Goal: Transaction & Acquisition: Purchase product/service

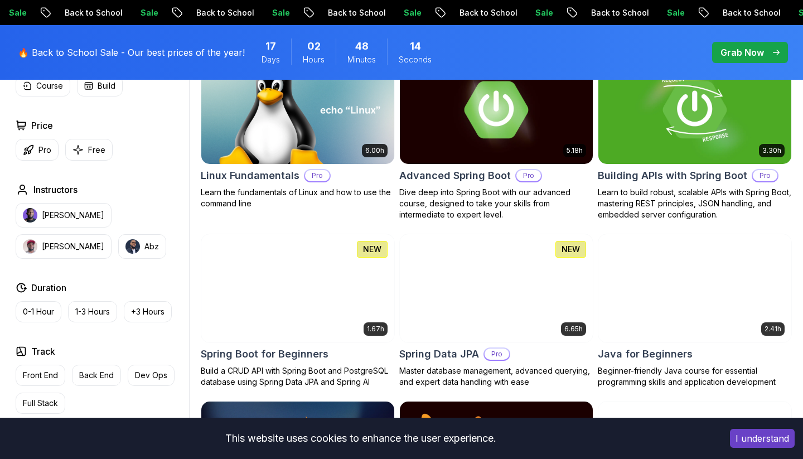
scroll to position [374, 0]
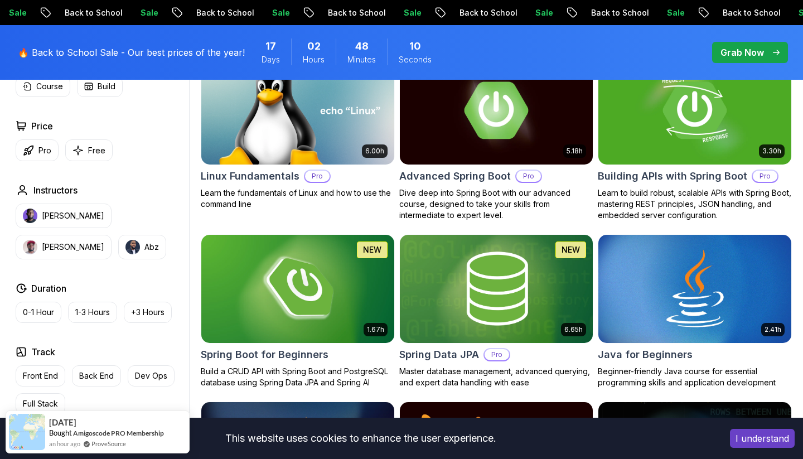
click at [496, 317] on img at bounding box center [496, 288] width 203 height 113
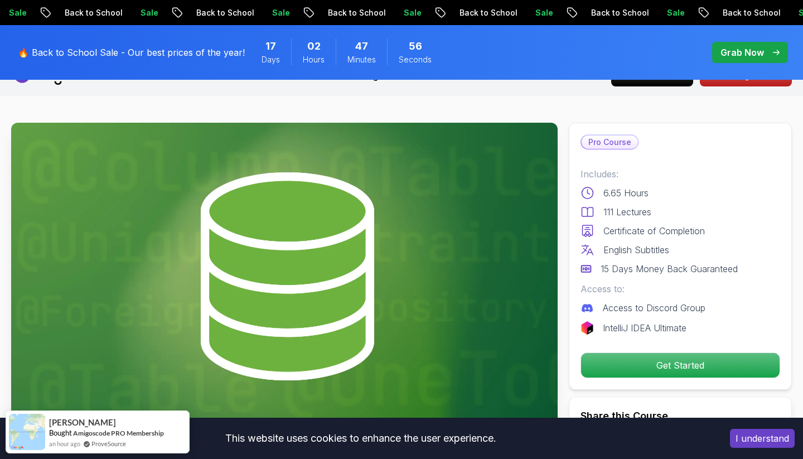
scroll to position [22, 0]
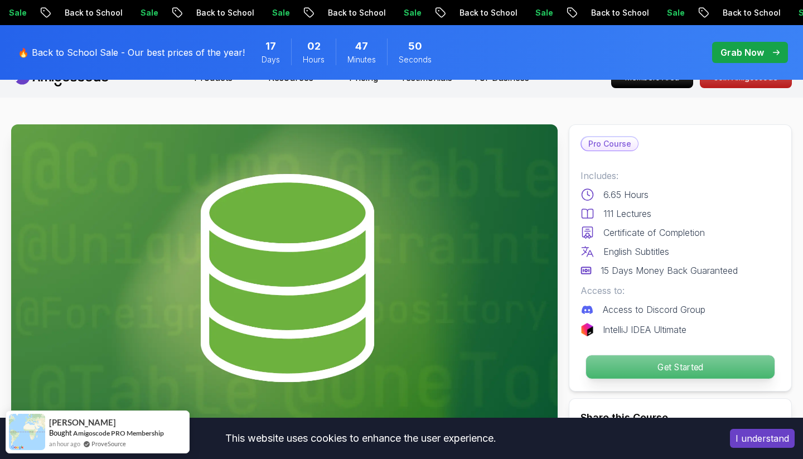
click at [693, 375] on p "Get Started" at bounding box center [680, 366] width 189 height 23
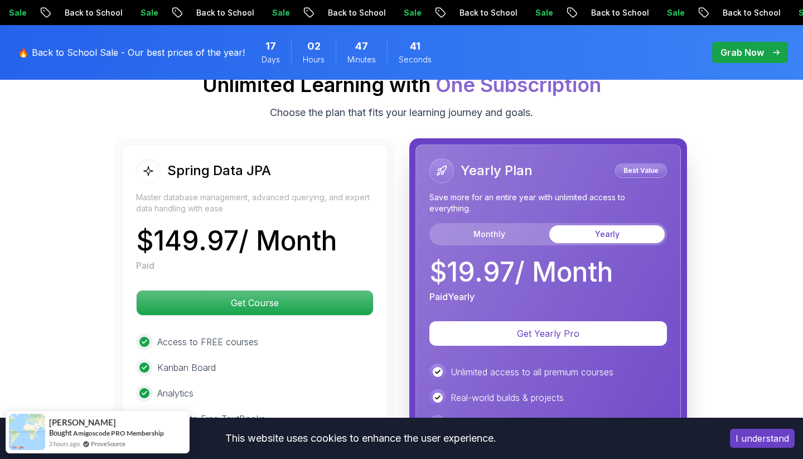
scroll to position [2773, 0]
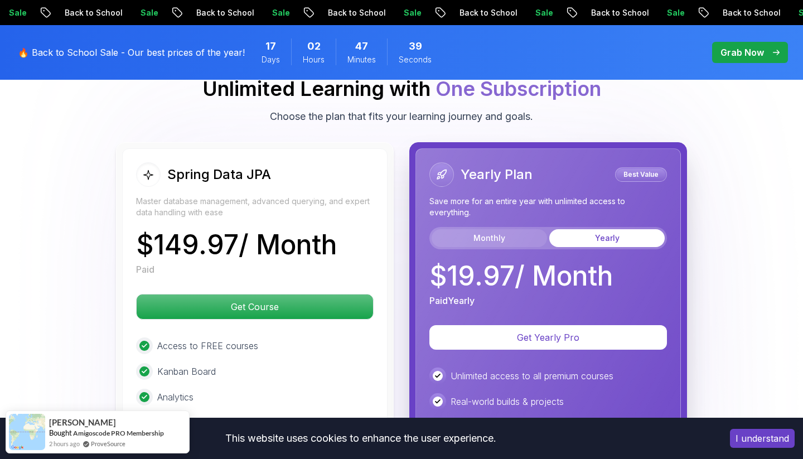
click at [527, 229] on button "Monthly" at bounding box center [489, 238] width 115 height 18
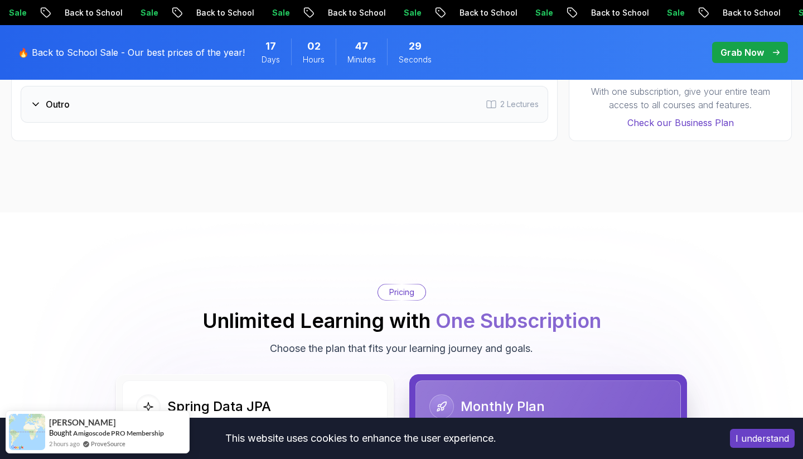
scroll to position [2483, 0]
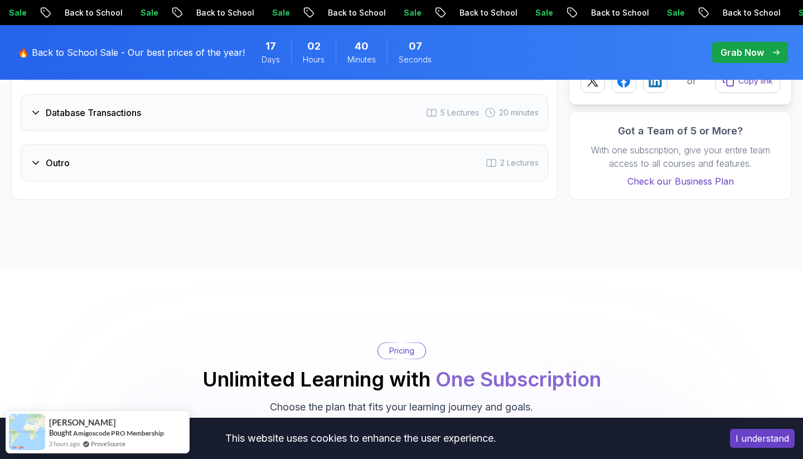
click at [724, 49] on p "Grab Now" at bounding box center [743, 52] width 44 height 13
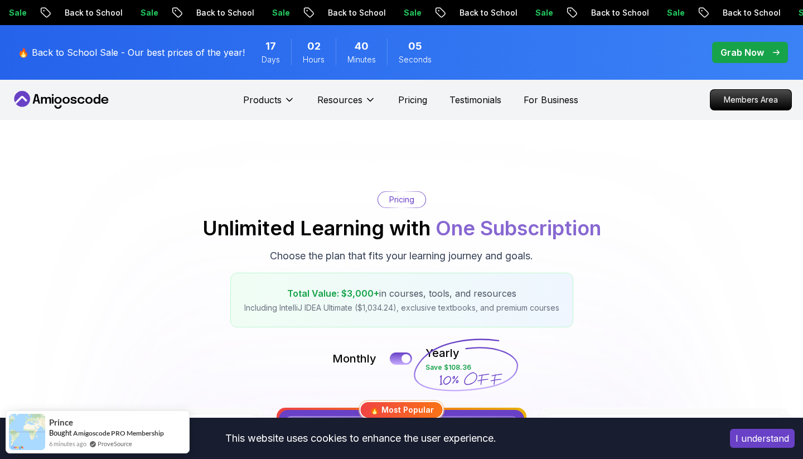
click at [729, 55] on p "Grab Now" at bounding box center [743, 52] width 44 height 13
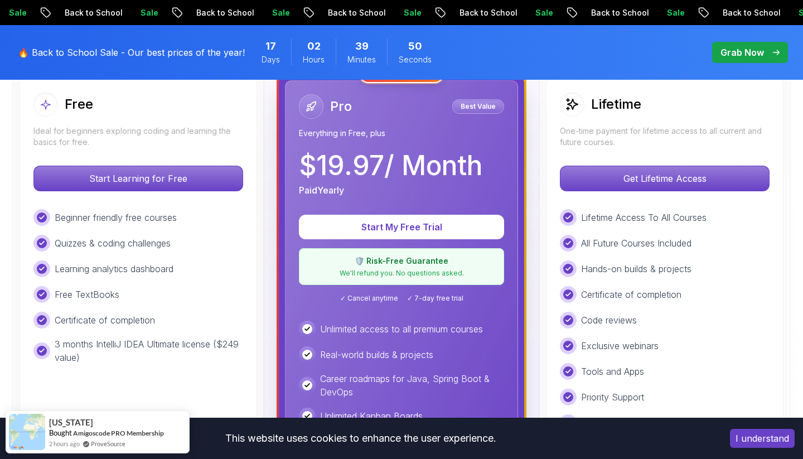
scroll to position [334, 0]
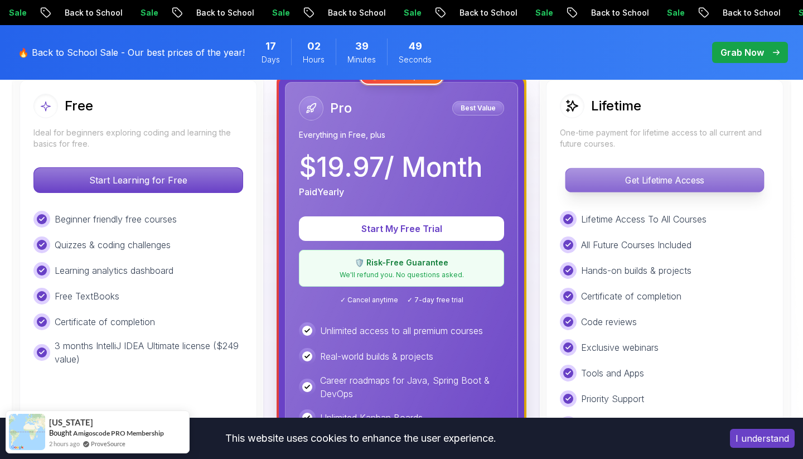
click at [653, 187] on p "Get Lifetime Access" at bounding box center [665, 179] width 198 height 23
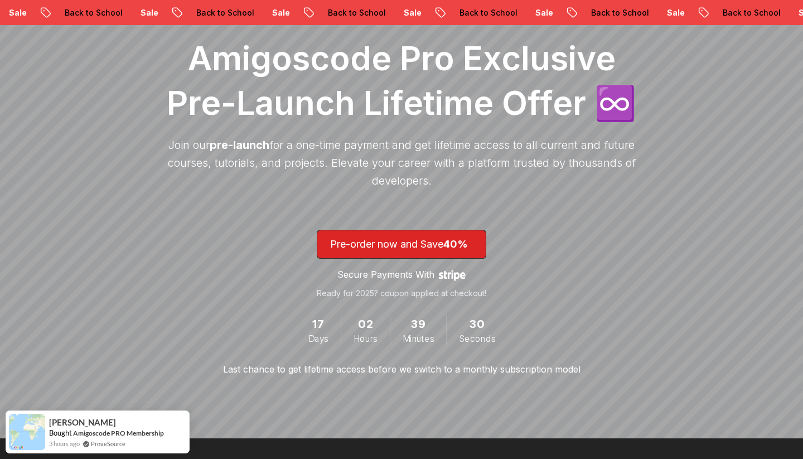
scroll to position [170, 0]
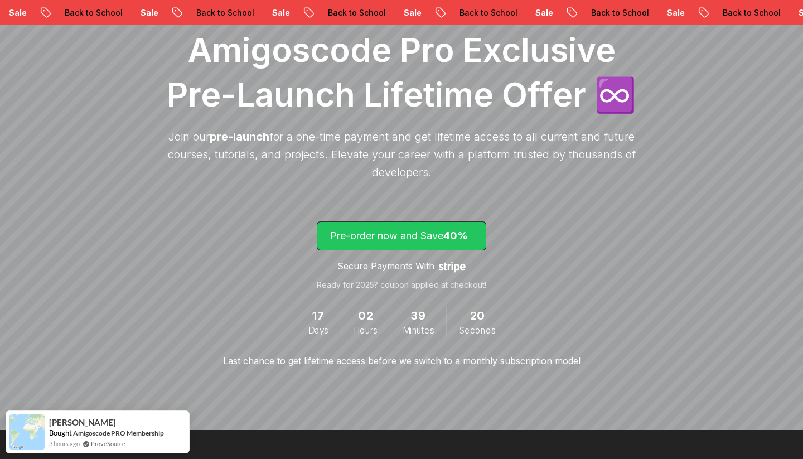
click at [465, 223] on span "lifetime-access" at bounding box center [401, 236] width 168 height 28
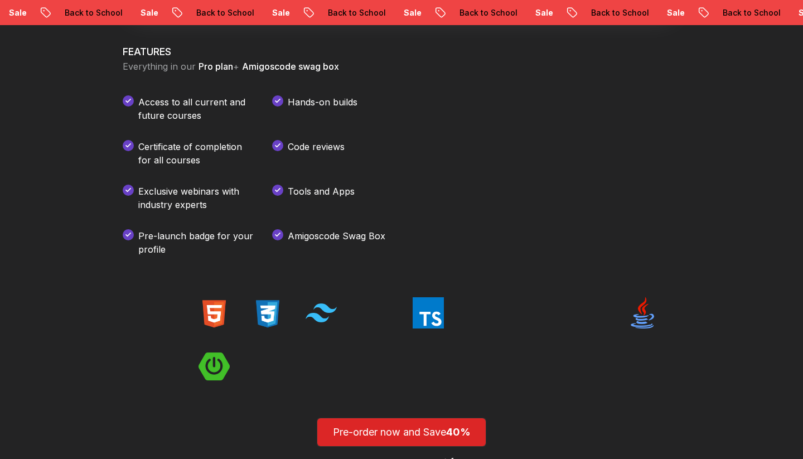
scroll to position [1521, 0]
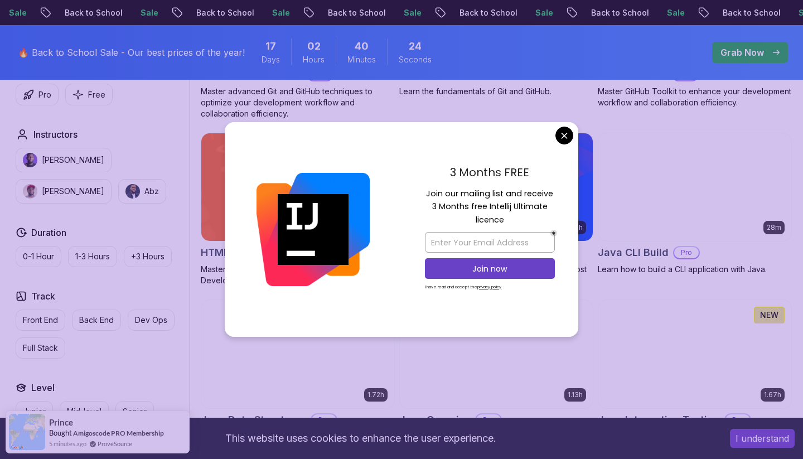
scroll to position [1545, 0]
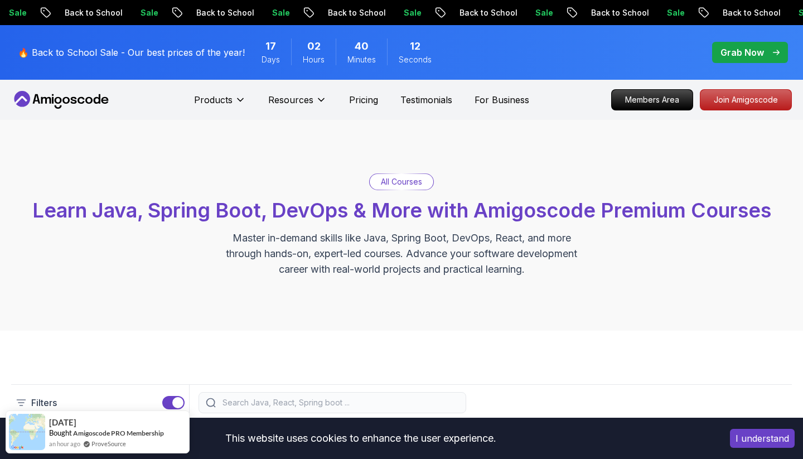
scroll to position [0, 0]
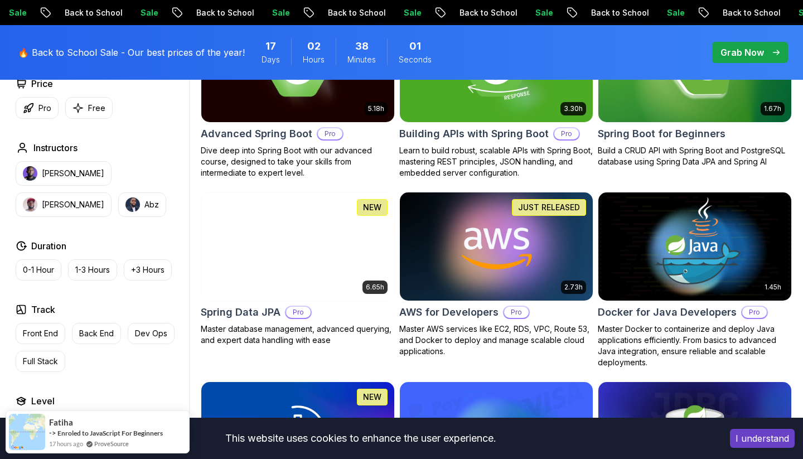
scroll to position [407, 0]
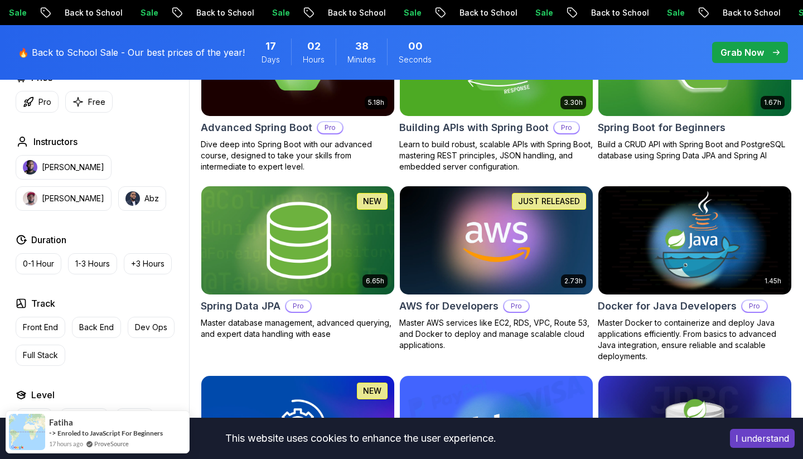
click at [330, 212] on img at bounding box center [297, 240] width 203 height 113
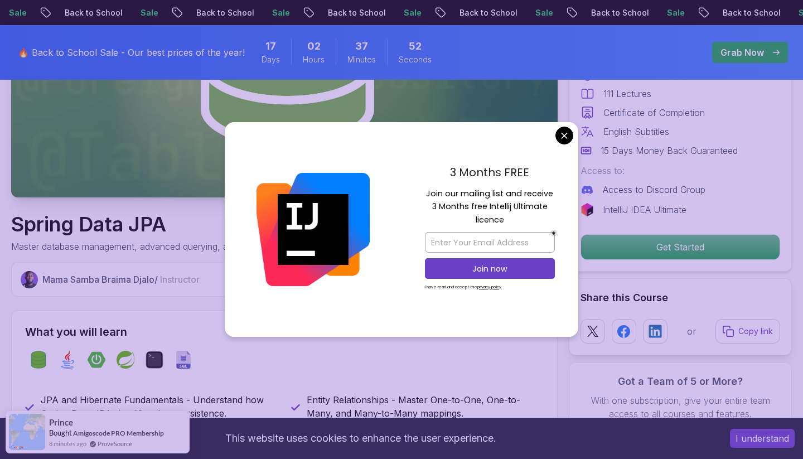
scroll to position [247, 0]
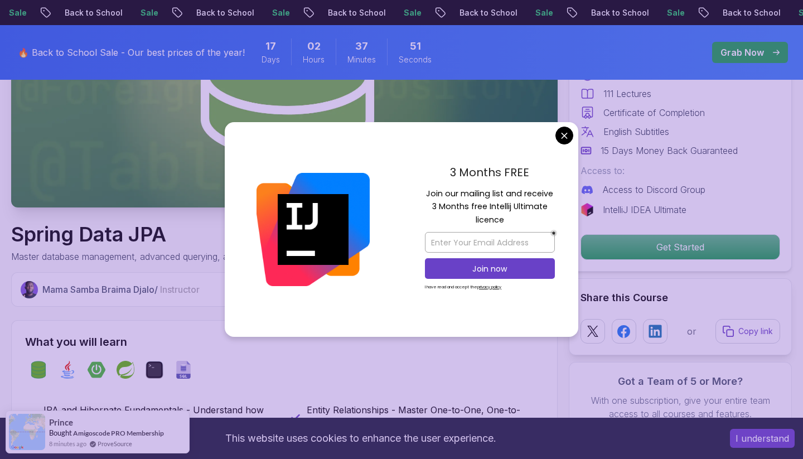
click at [553, 133] on div "3 Months FREE Join our mailing list and receive 3 Months free Intellij Ultimate…" at bounding box center [490, 229] width 177 height 215
